Goal: Navigation & Orientation: Find specific page/section

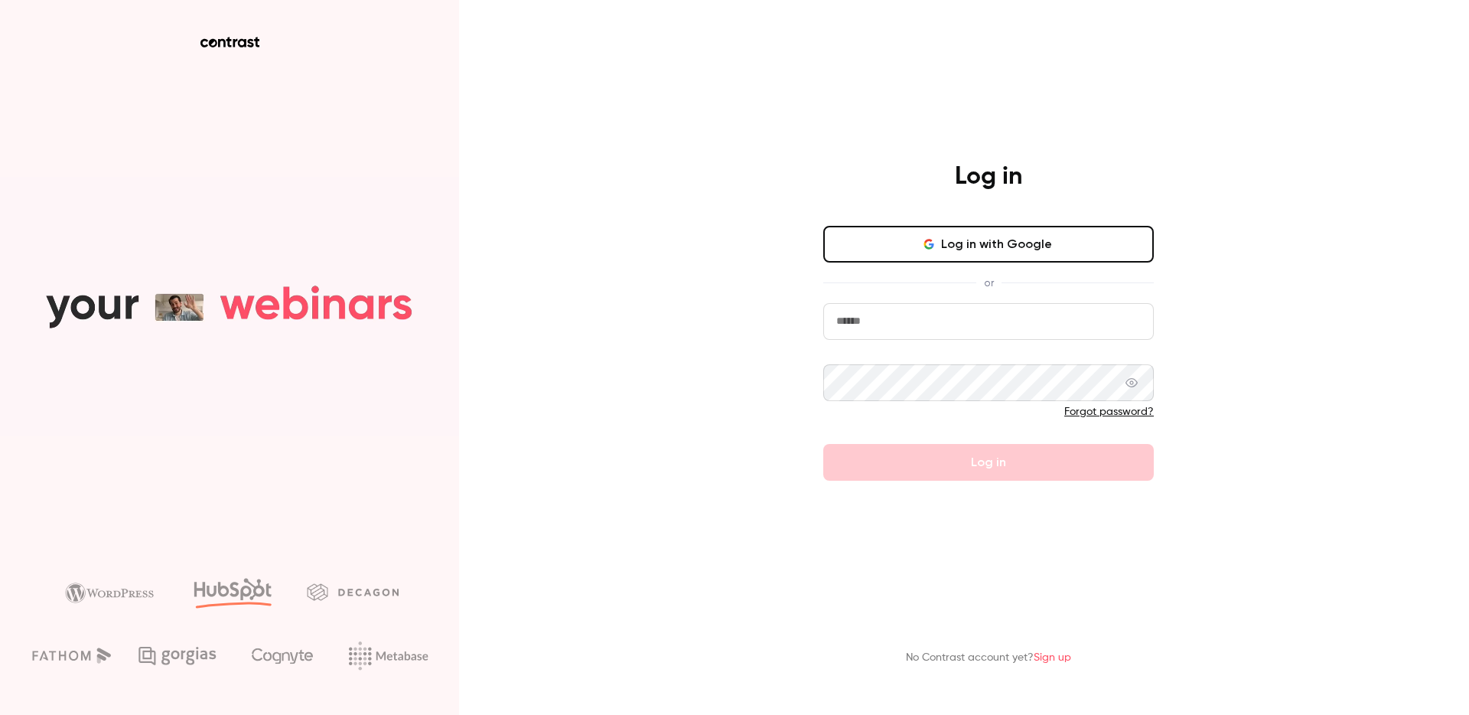
click at [957, 246] on button "Log in with Google" at bounding box center [988, 244] width 331 height 37
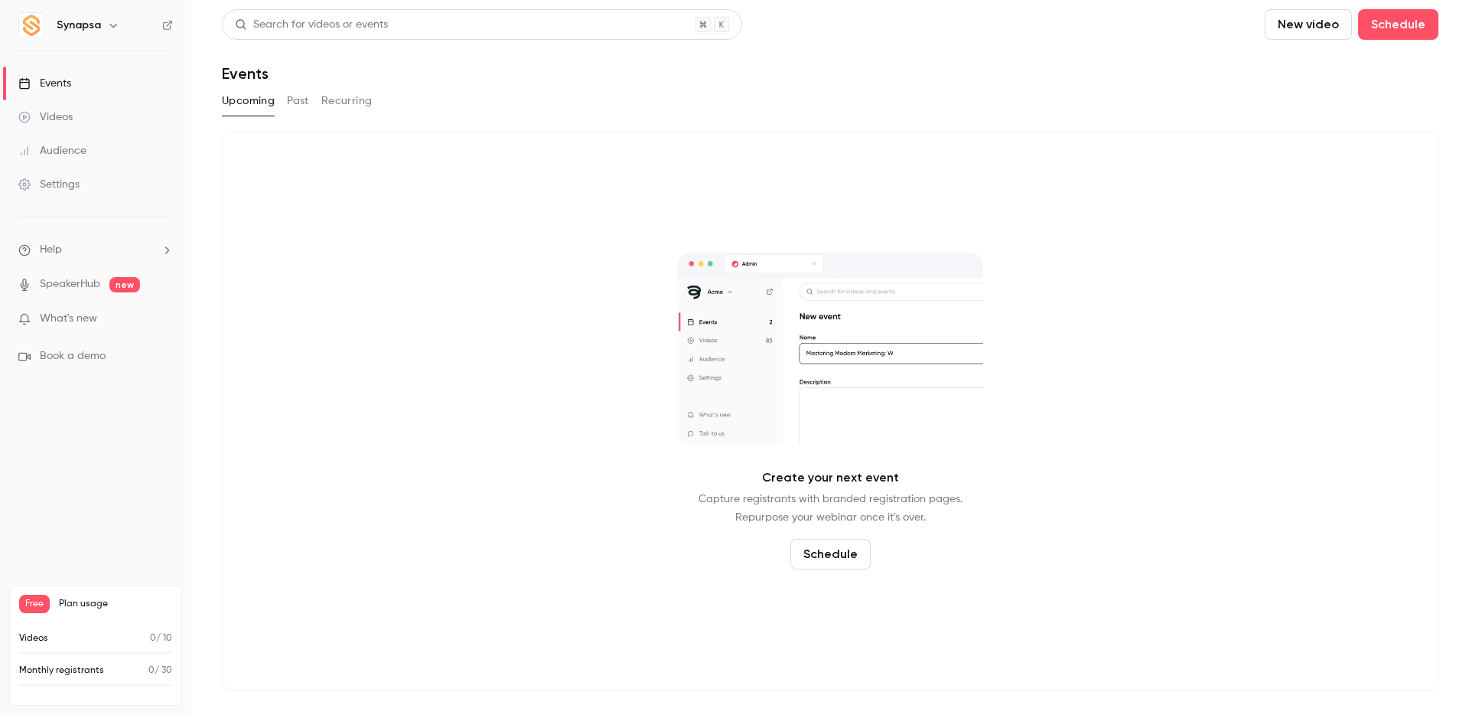
click at [109, 24] on icon "button" at bounding box center [113, 25] width 12 height 12
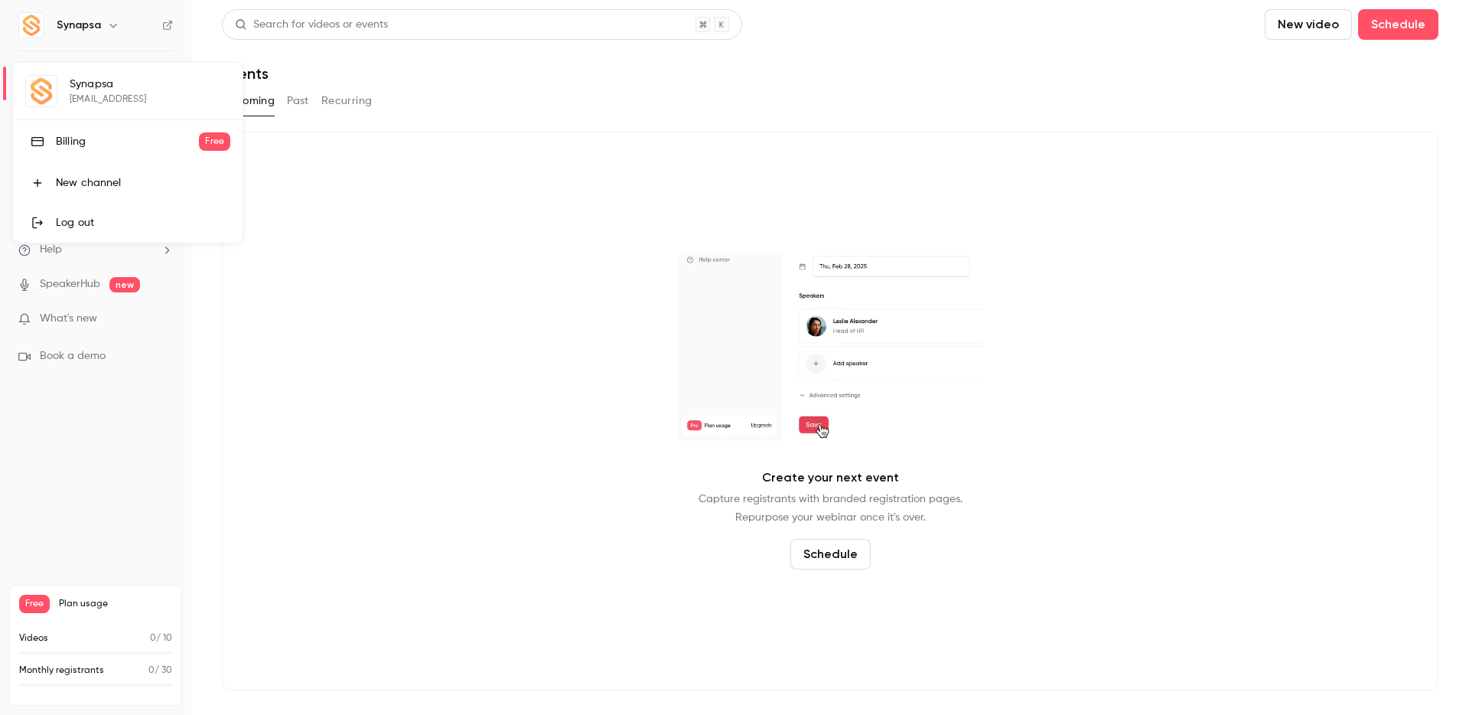
click at [289, 404] on div at bounding box center [734, 357] width 1469 height 715
